Goal: Entertainment & Leisure: Consume media (video, audio)

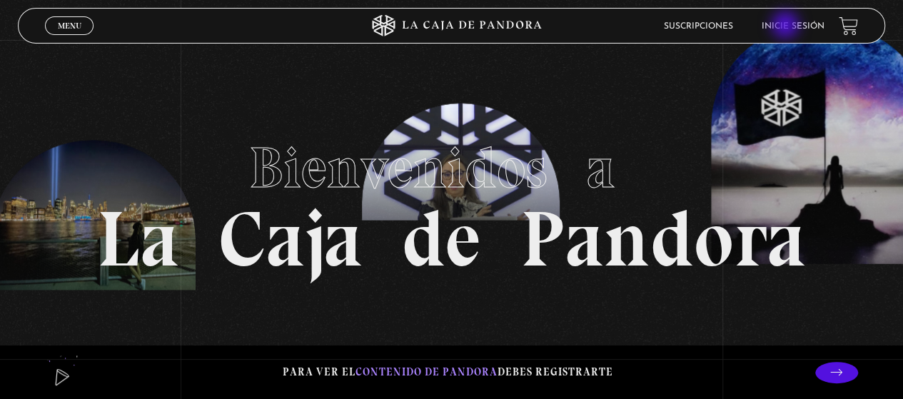
click at [787, 26] on link "Inicie sesión" at bounding box center [793, 26] width 63 height 9
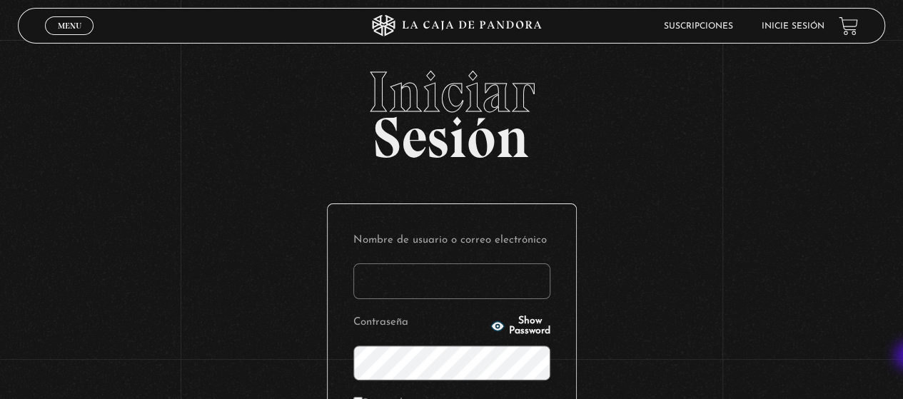
type input "gabrielarodri25@gmail.com"
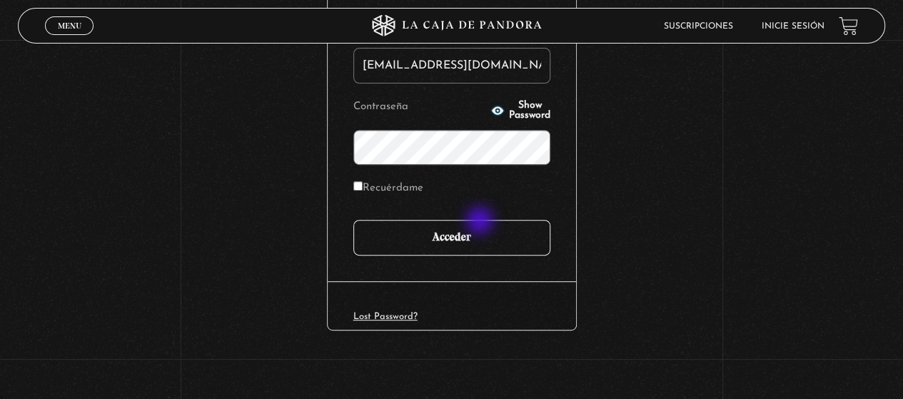
click at [481, 222] on input "Acceder" at bounding box center [451, 238] width 197 height 36
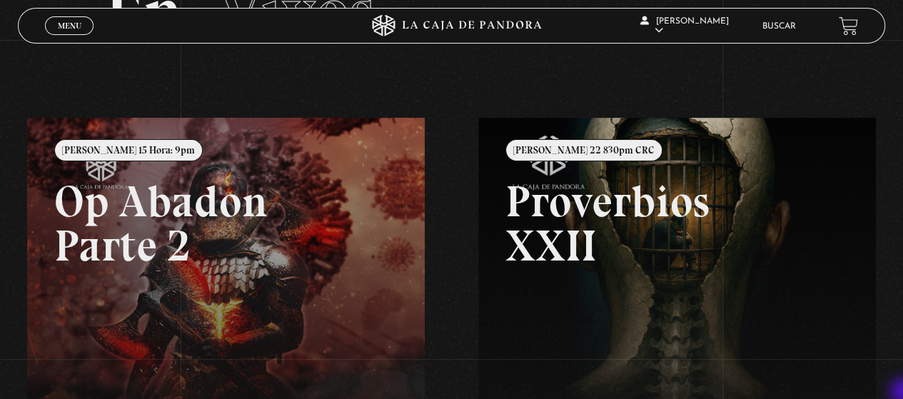
scroll to position [114, 0]
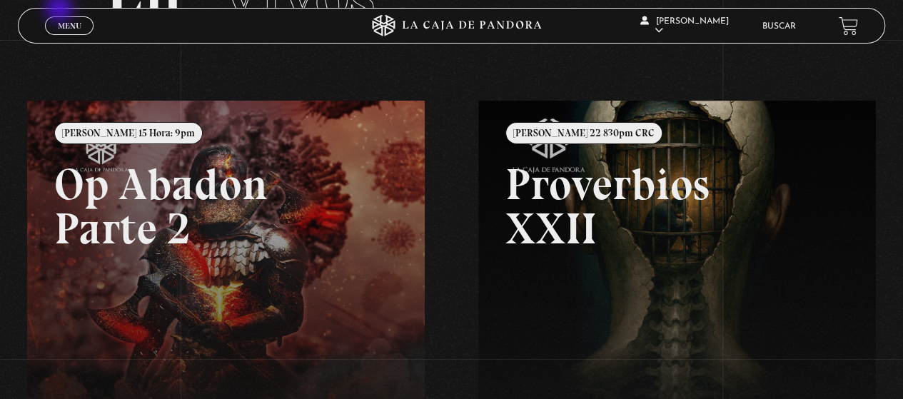
click at [61, 10] on div "Menu Cerrar" at bounding box center [180, 26] width 271 height 34
click at [64, 19] on link "Menu Cerrar" at bounding box center [69, 25] width 49 height 19
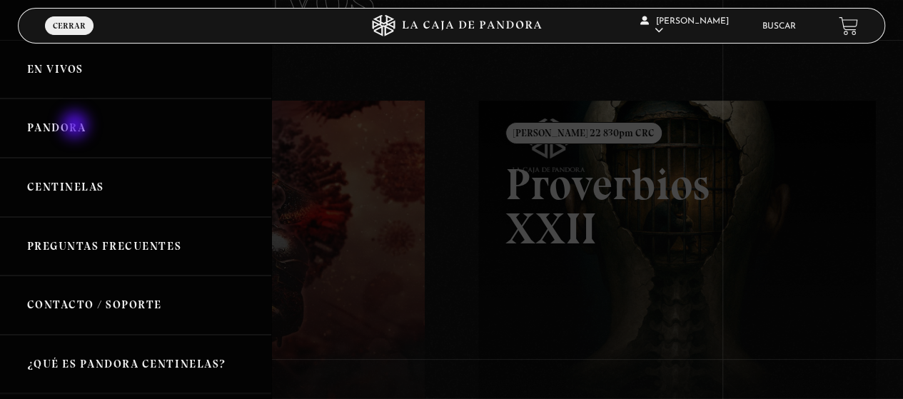
click at [76, 126] on link "Pandora" at bounding box center [135, 128] width 271 height 59
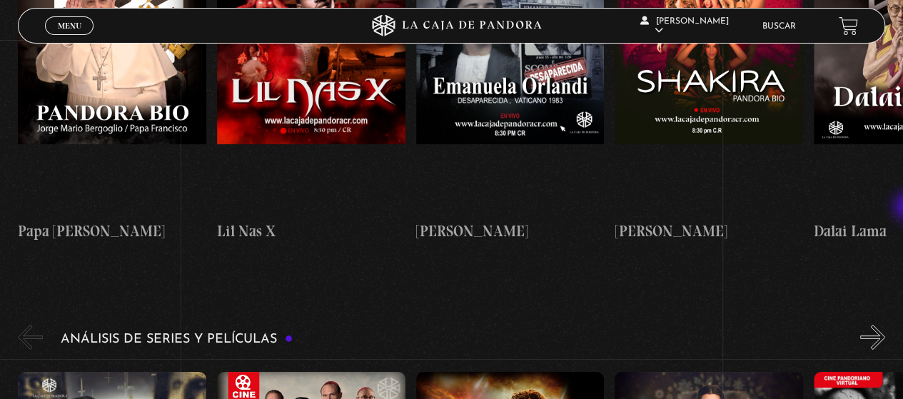
scroll to position [2795, 0]
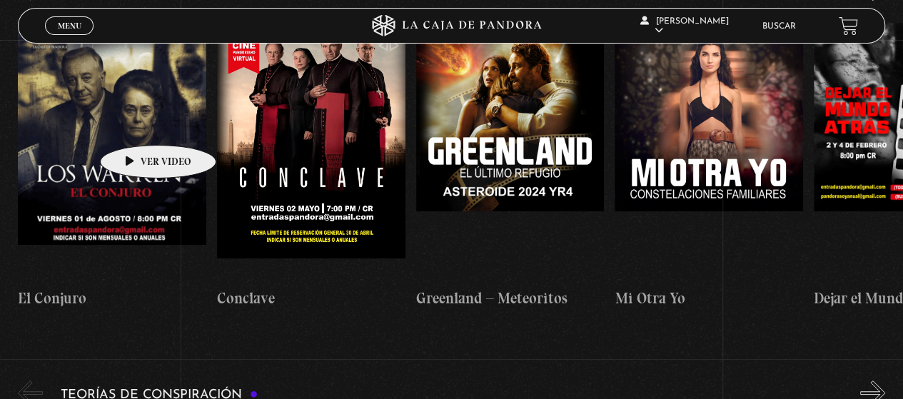
click at [136, 124] on figure at bounding box center [112, 151] width 189 height 257
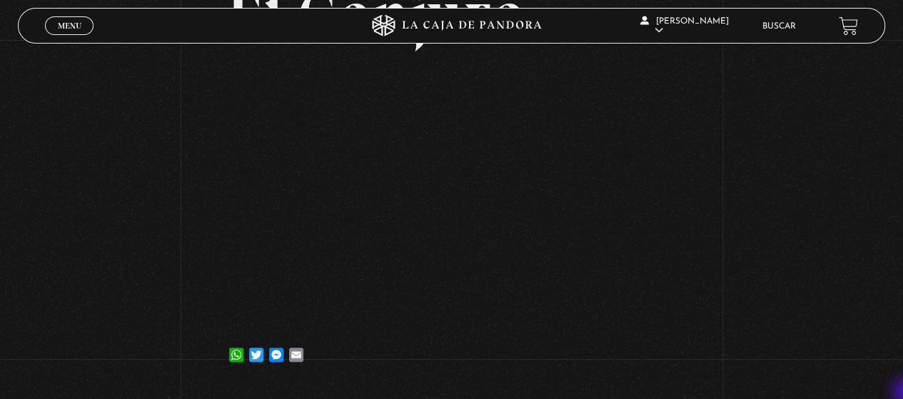
scroll to position [143, 0]
